Goal: Task Accomplishment & Management: Use online tool/utility

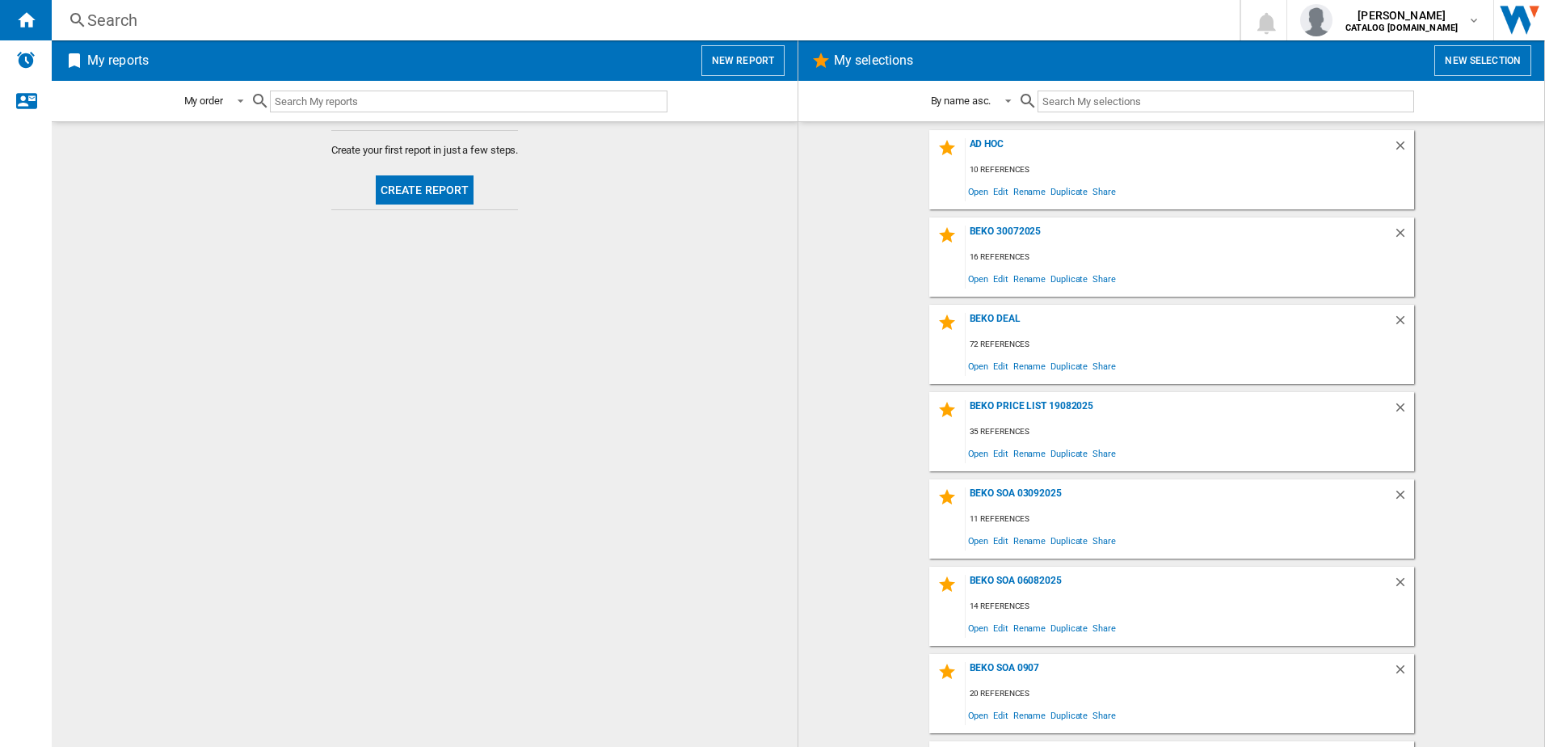
click at [1461, 69] on button "New selection" at bounding box center [1483, 60] width 97 height 31
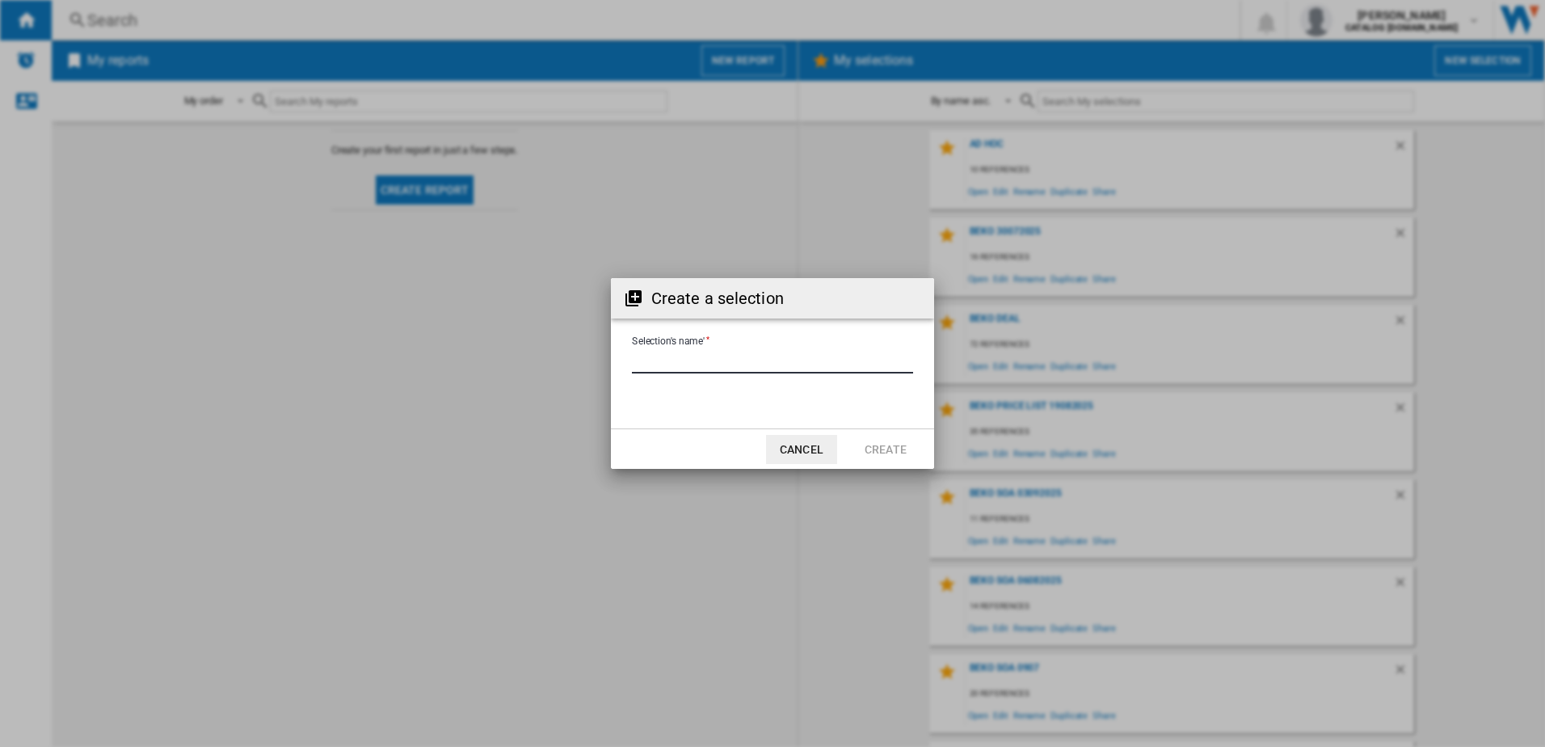
click at [818, 358] on input "Selection's name'" at bounding box center [772, 361] width 281 height 24
type input "**********"
click at [878, 455] on button "Create" at bounding box center [885, 449] width 71 height 29
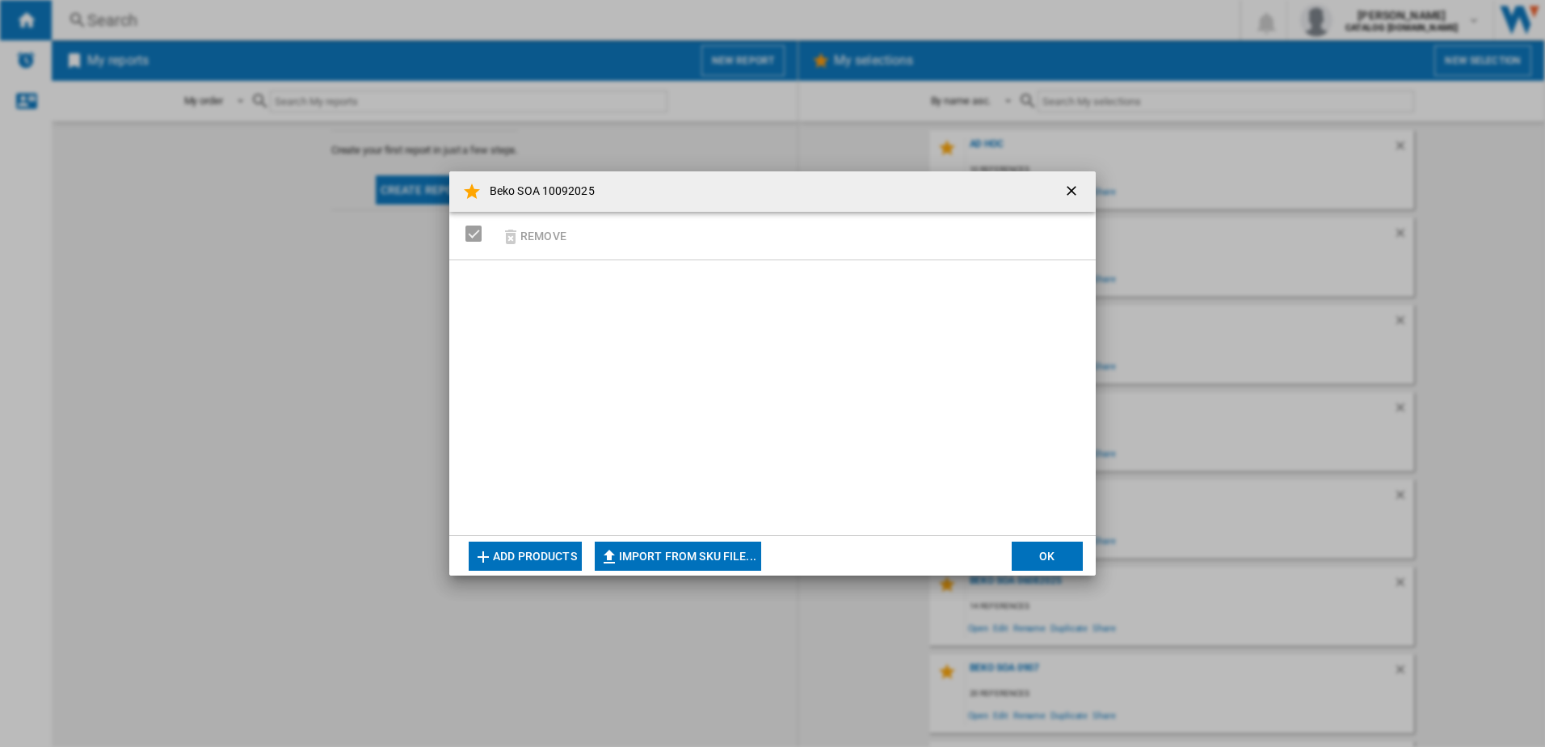
click at [681, 548] on button "Import from SKU file..." at bounding box center [678, 556] width 167 height 29
type input "**********"
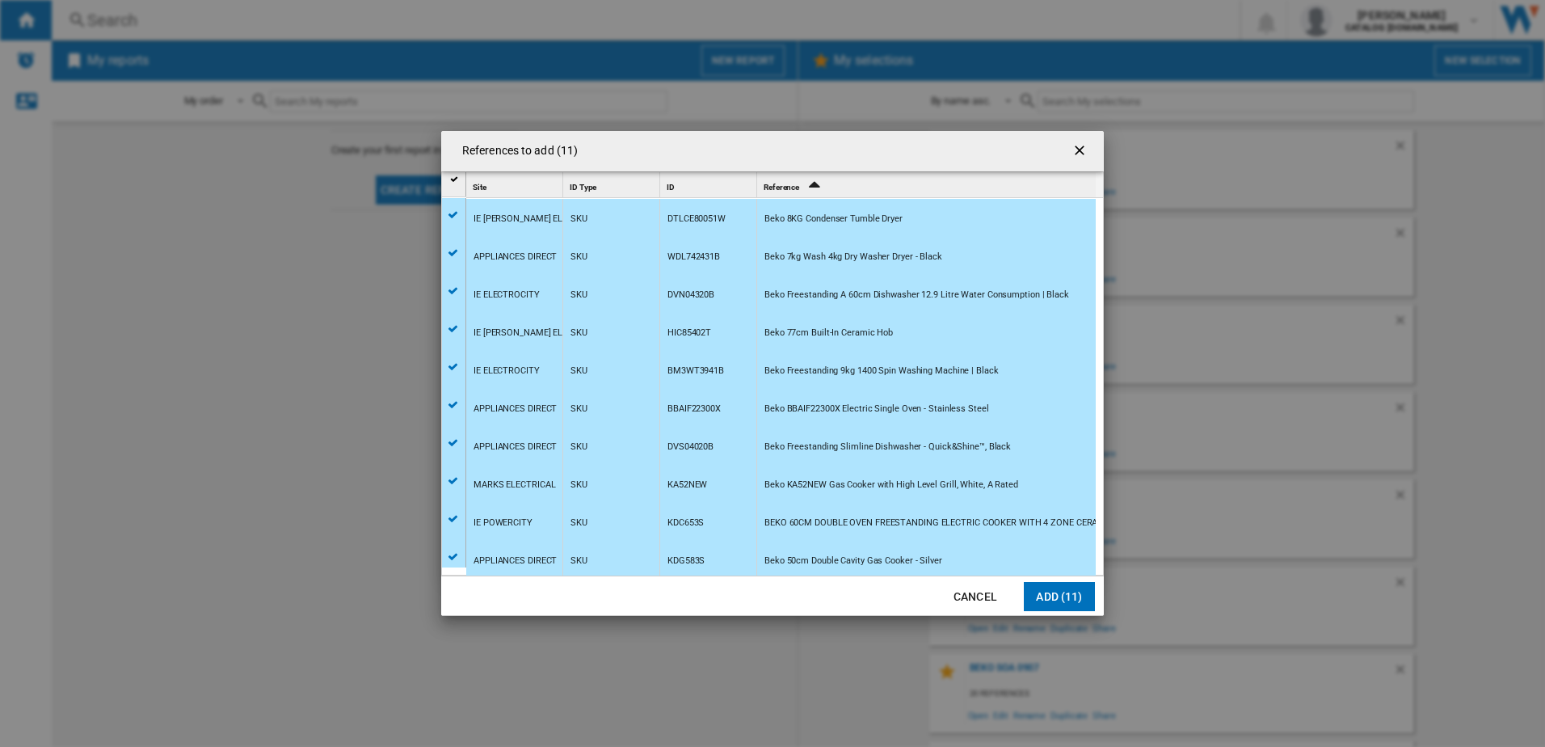
click at [1065, 599] on button "Add (11)" at bounding box center [1059, 596] width 71 height 29
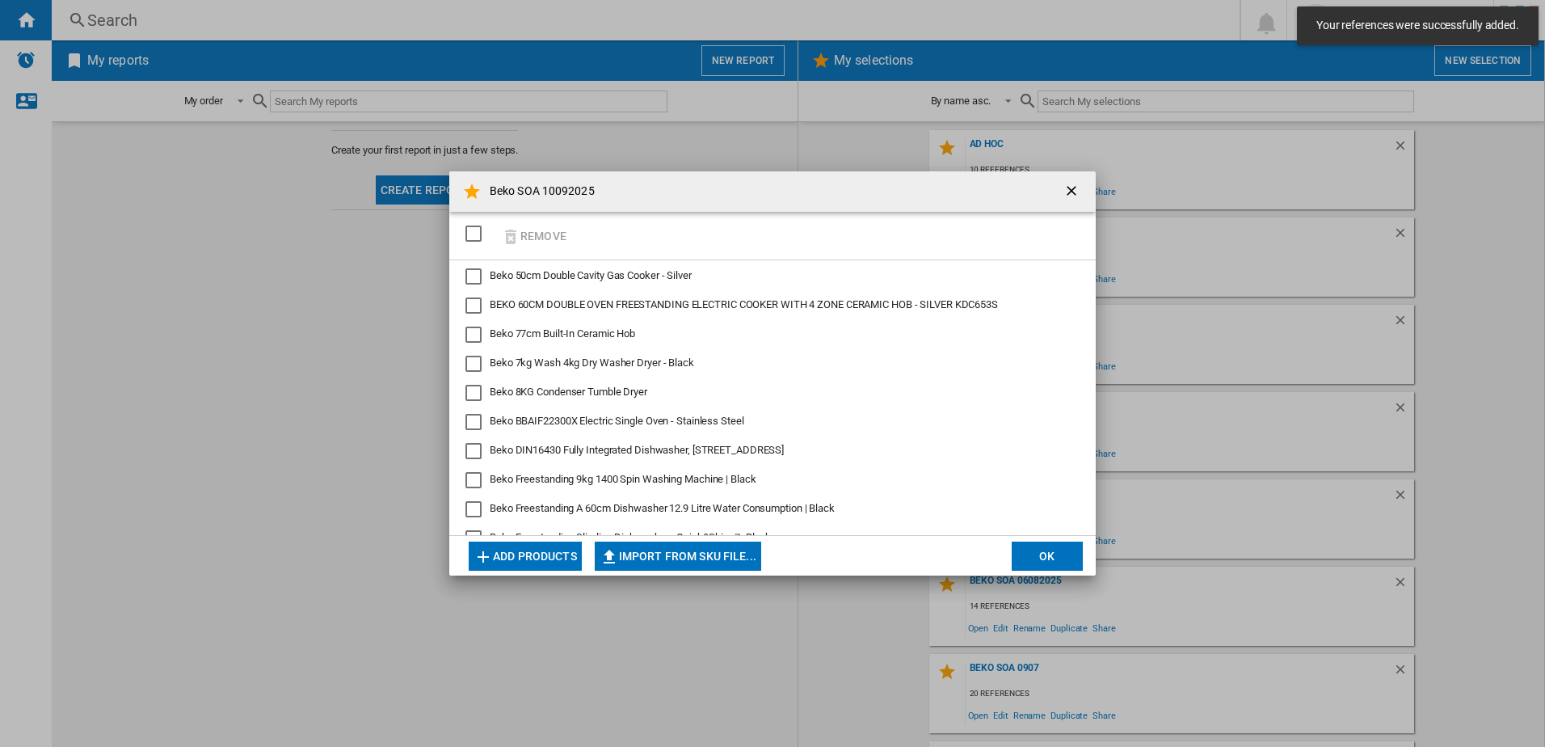
click at [1036, 545] on button "OK" at bounding box center [1047, 556] width 71 height 29
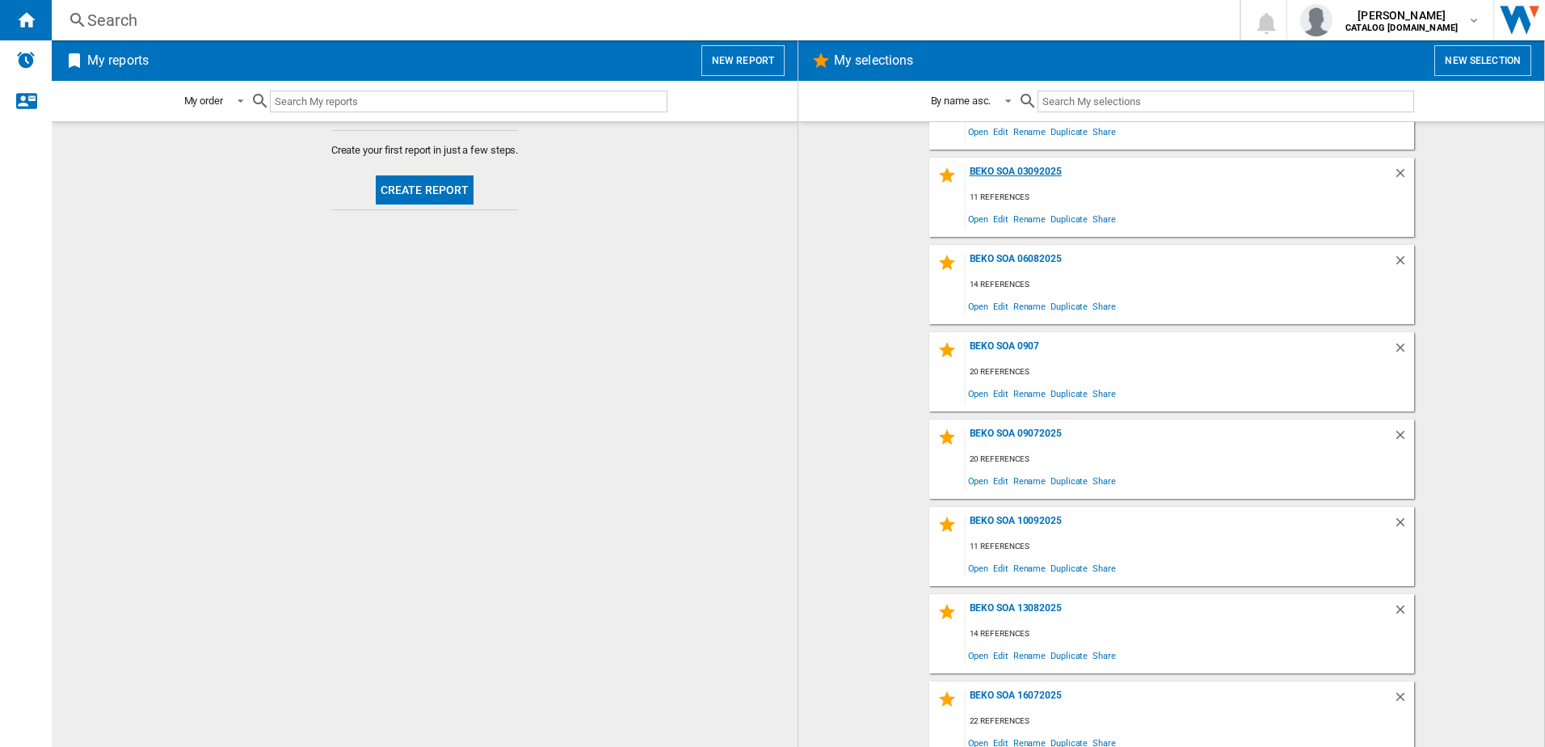
scroll to position [323, 0]
click at [1007, 522] on div "Beko SOA 10092025" at bounding box center [1180, 524] width 428 height 22
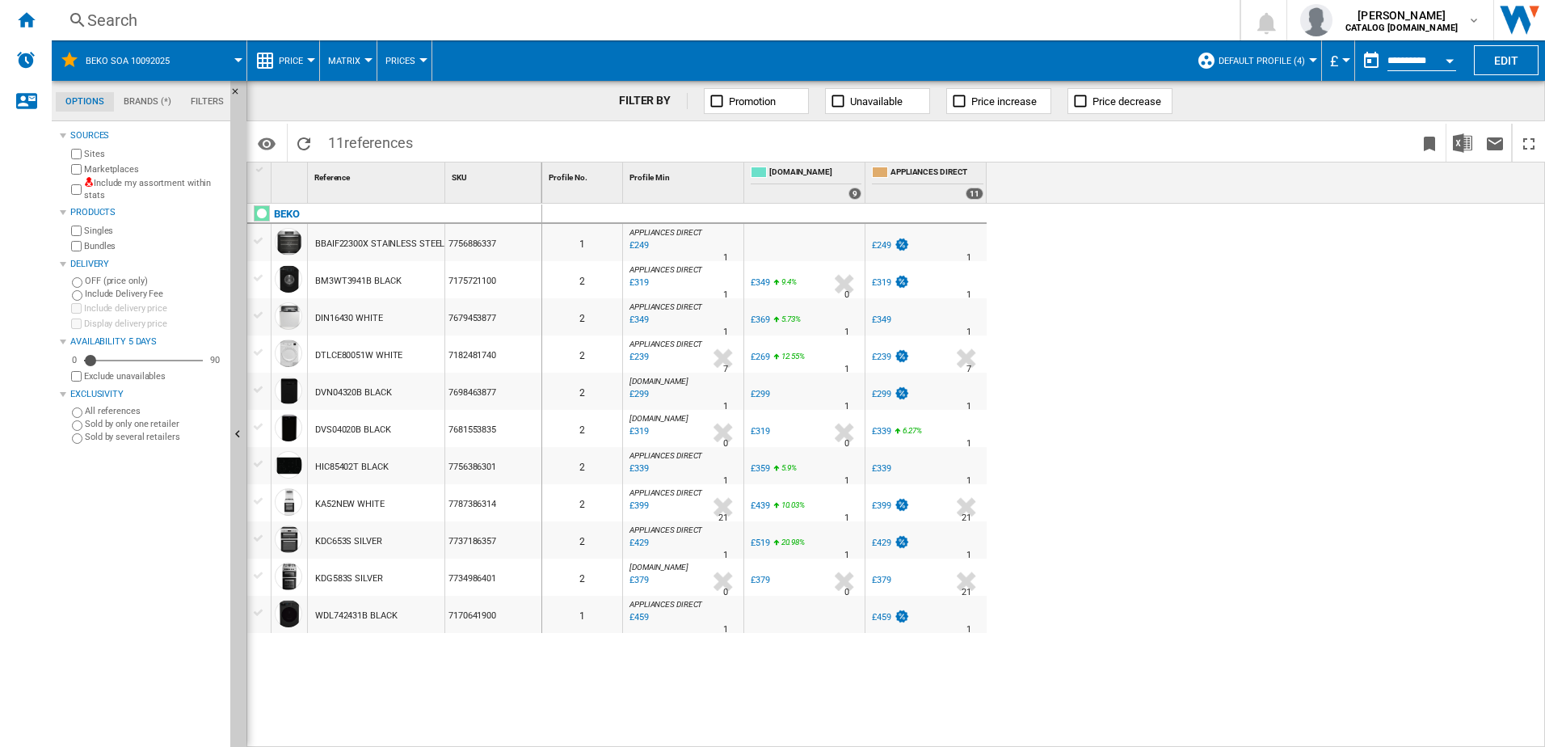
click at [1304, 58] on button "Default profile (4)" at bounding box center [1266, 60] width 95 height 40
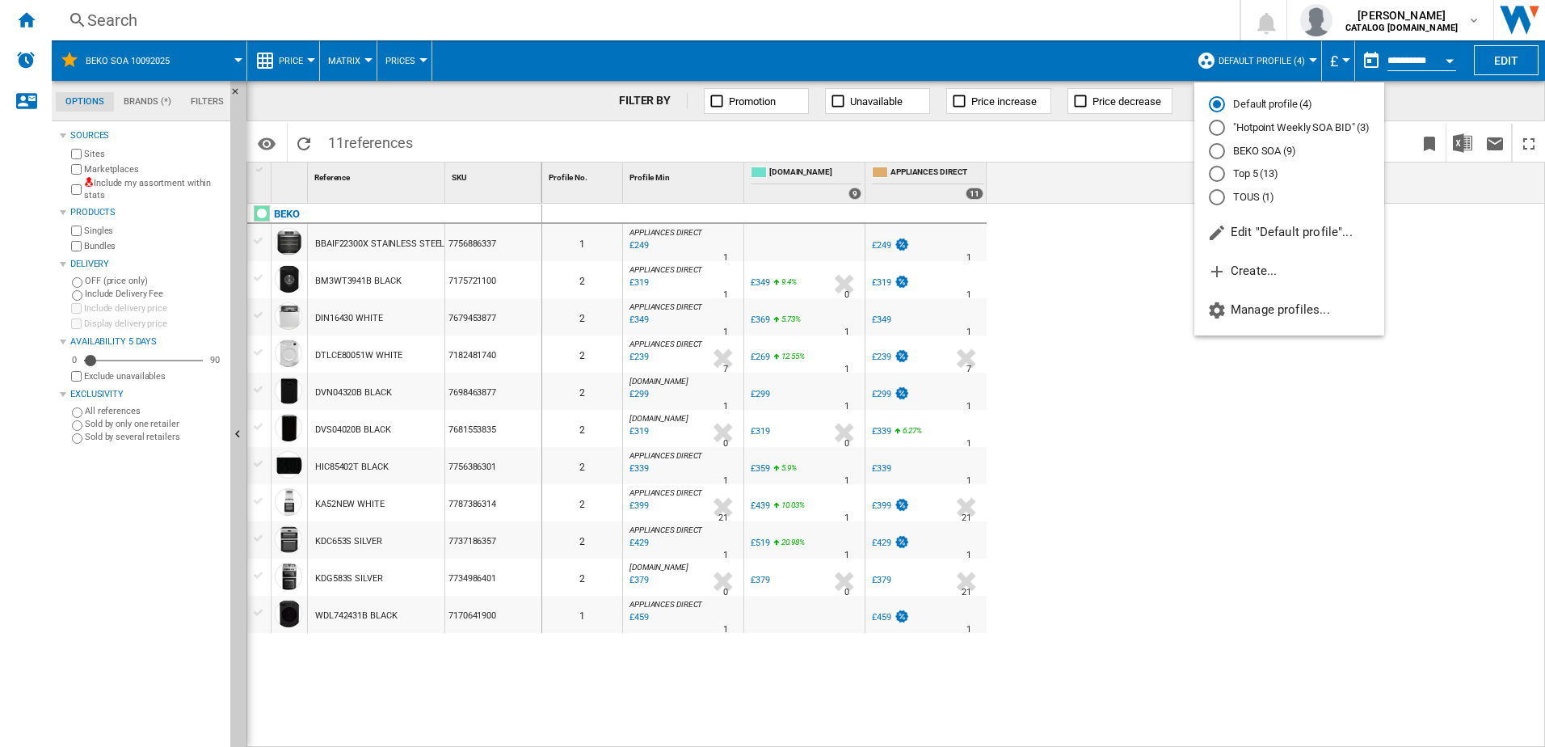
click at [1275, 150] on md-radio-button "BEKO SOA (9)" at bounding box center [1289, 150] width 161 height 15
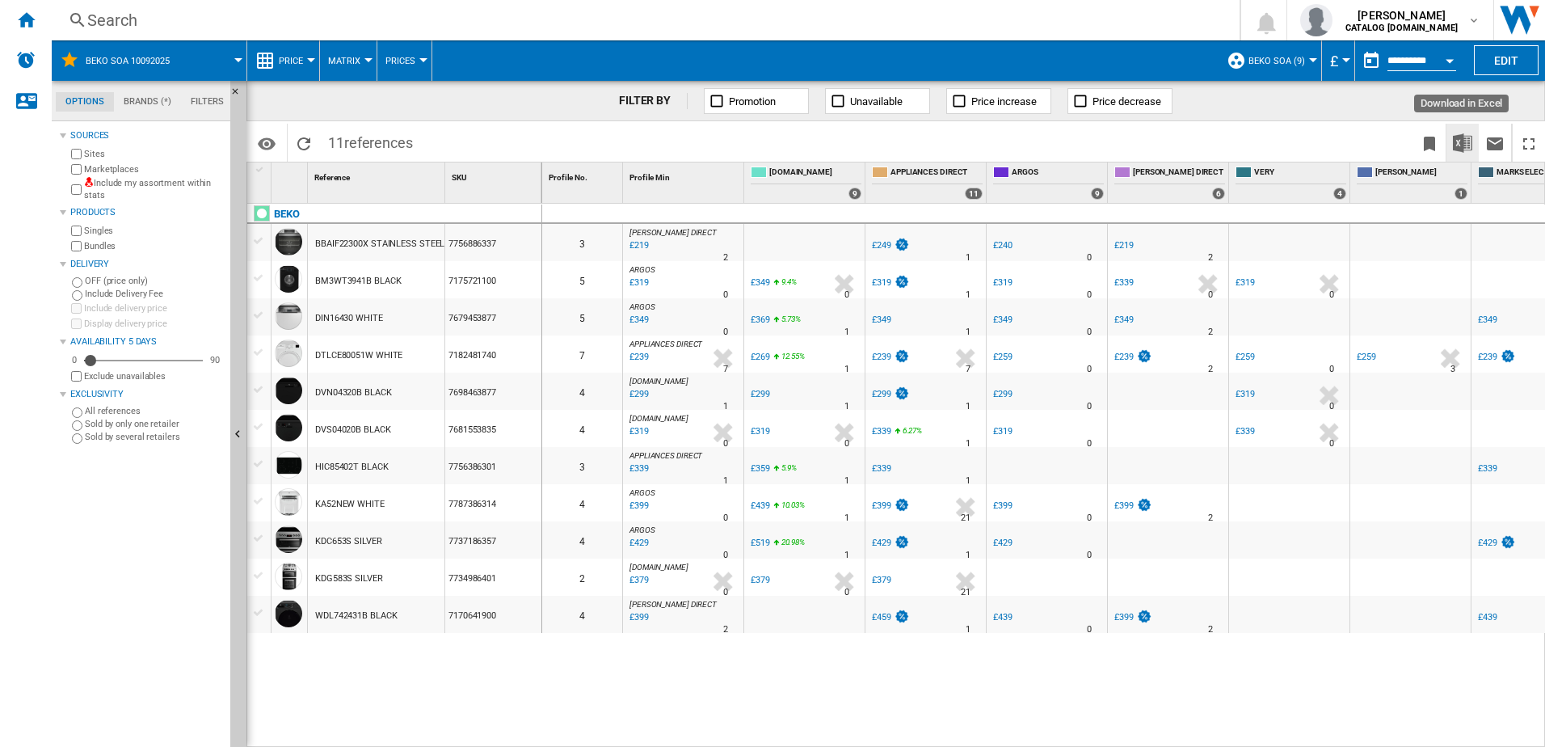
click at [1460, 150] on img "Download in Excel" at bounding box center [1462, 142] width 19 height 19
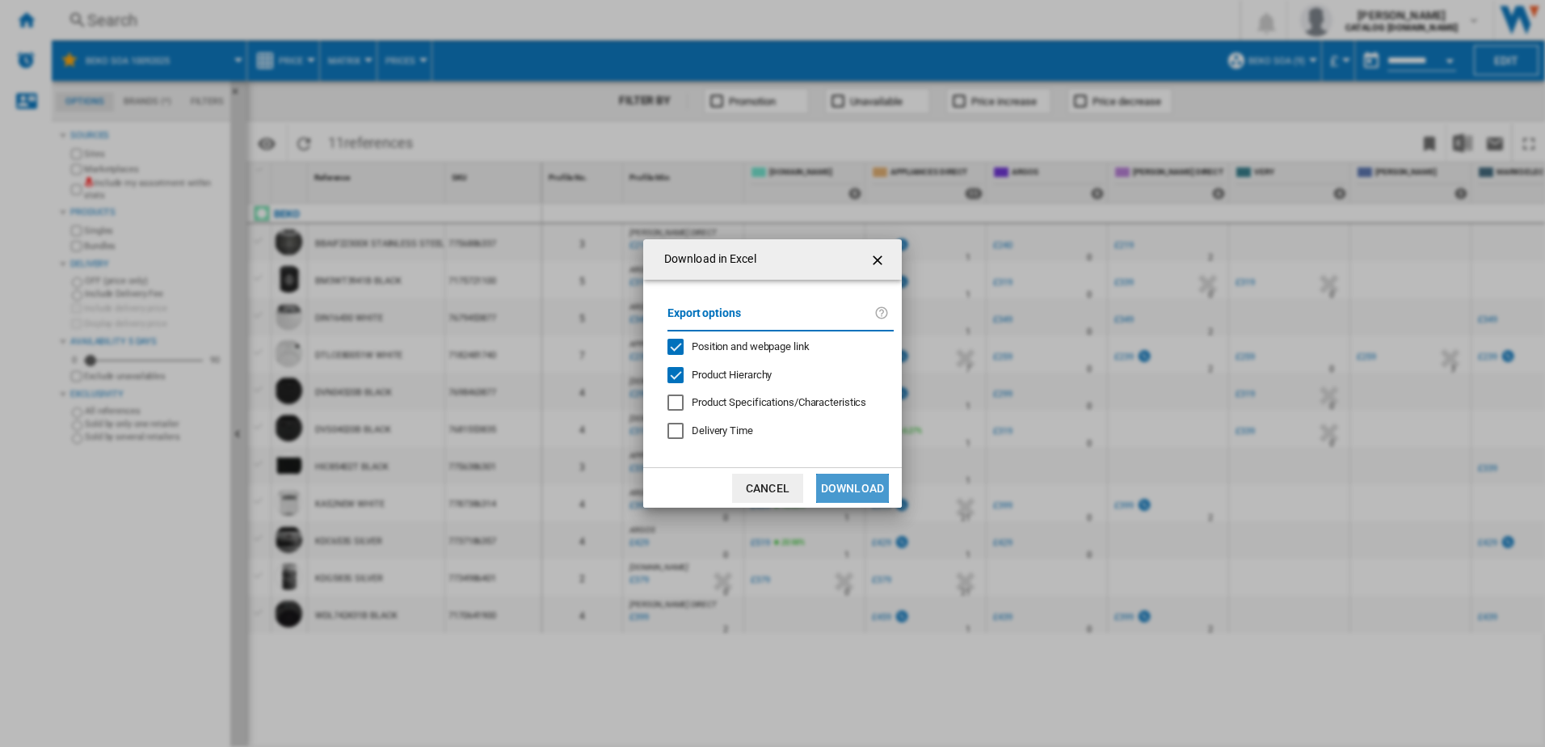
click at [855, 490] on button "Download" at bounding box center [852, 488] width 73 height 29
